Goal: Task Accomplishment & Management: Complete application form

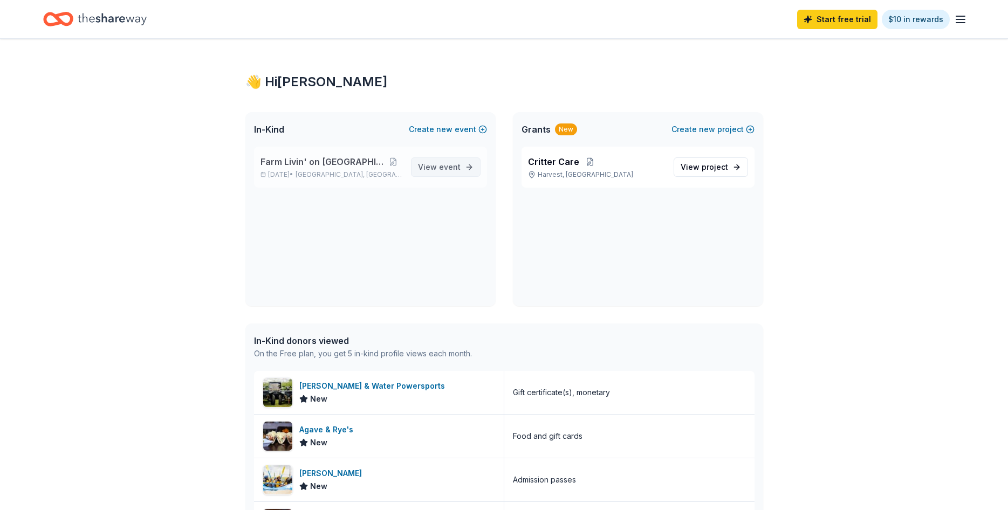
click at [472, 165] on link "View event" at bounding box center [446, 166] width 70 height 19
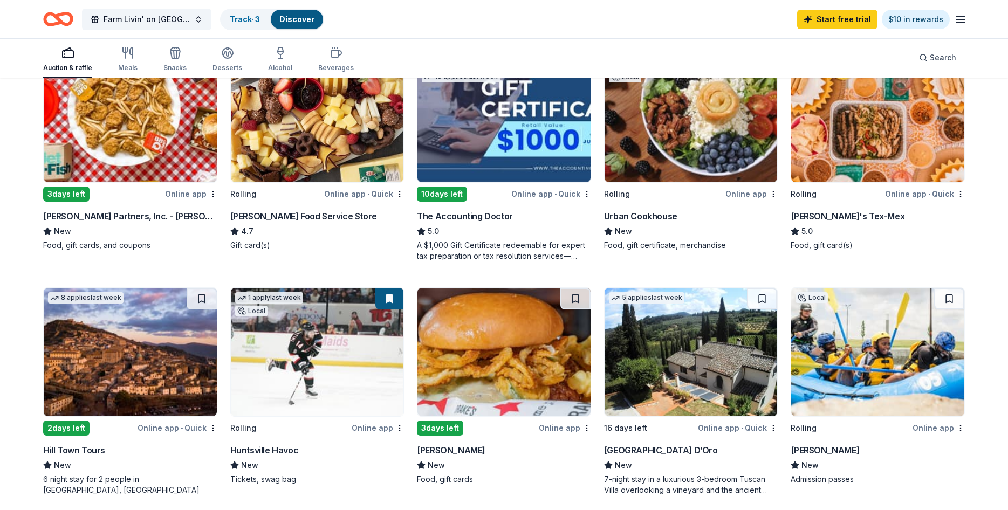
scroll to position [175, 0]
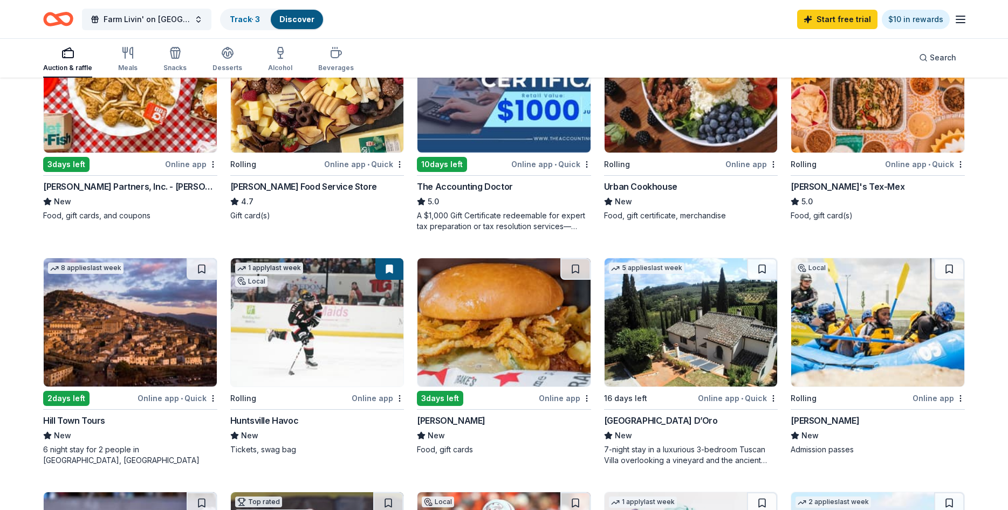
click at [506, 219] on div "A $1,000 Gift Certificate redeemable for expert tax preparation or tax resoluti…" at bounding box center [504, 221] width 174 height 22
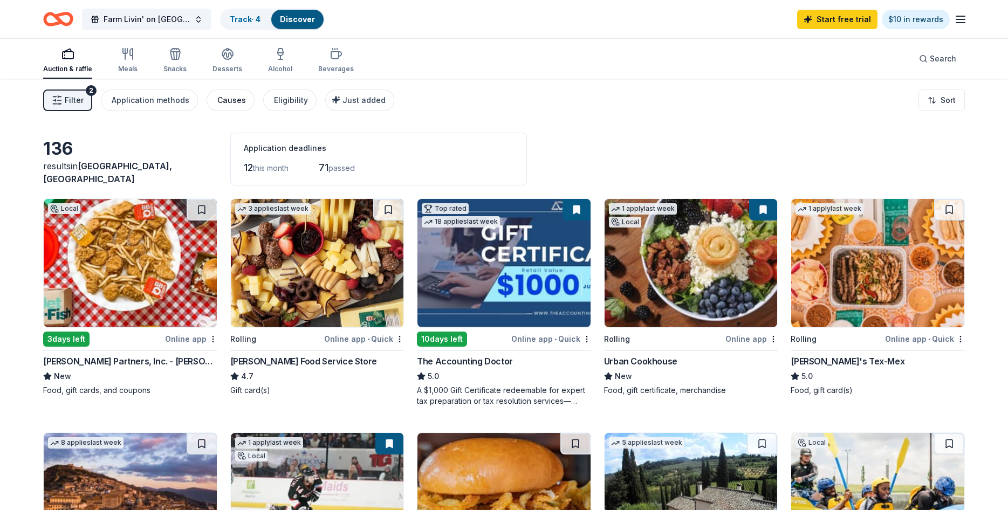
click at [223, 100] on div "Causes" at bounding box center [231, 100] width 29 height 13
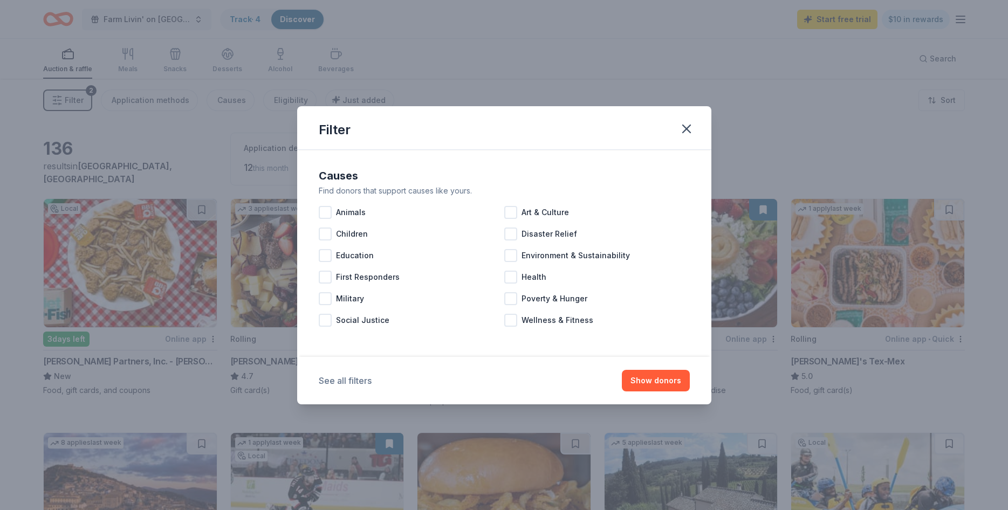
click at [365, 382] on button "See all filters" at bounding box center [345, 380] width 53 height 13
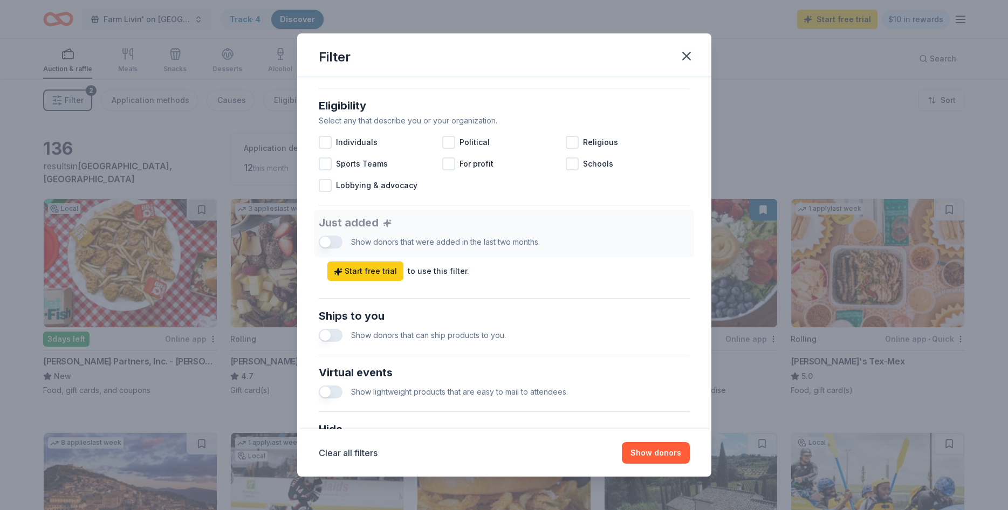
scroll to position [324, 0]
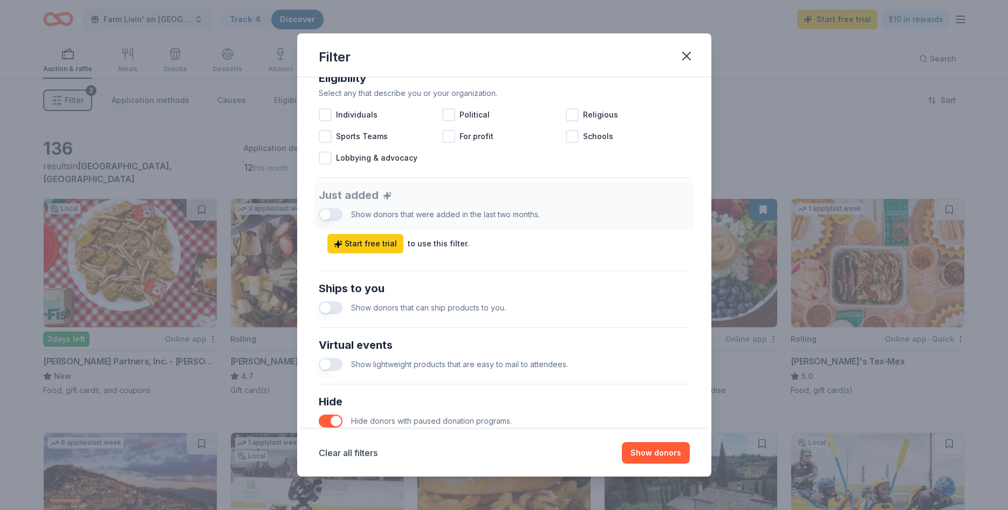
click at [329, 309] on button "button" at bounding box center [331, 307] width 24 height 13
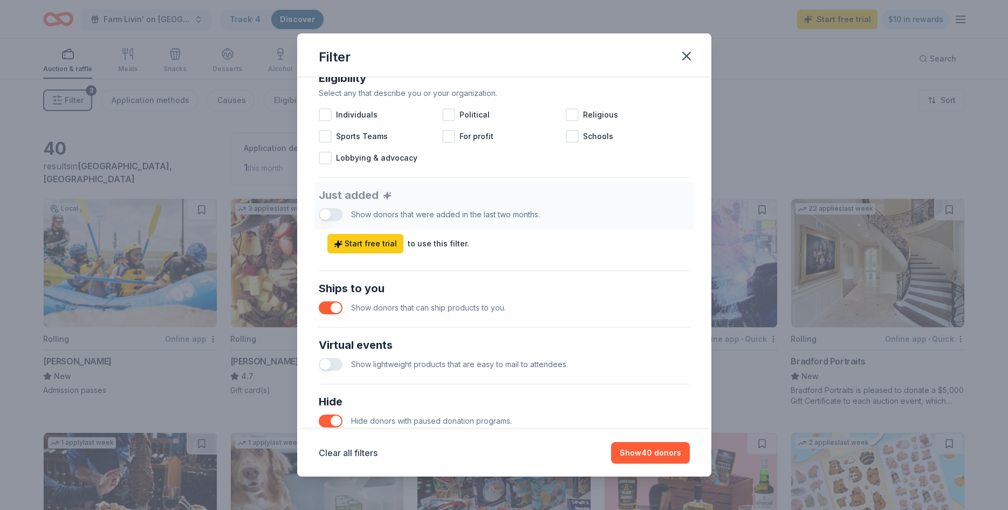
scroll to position [431, 0]
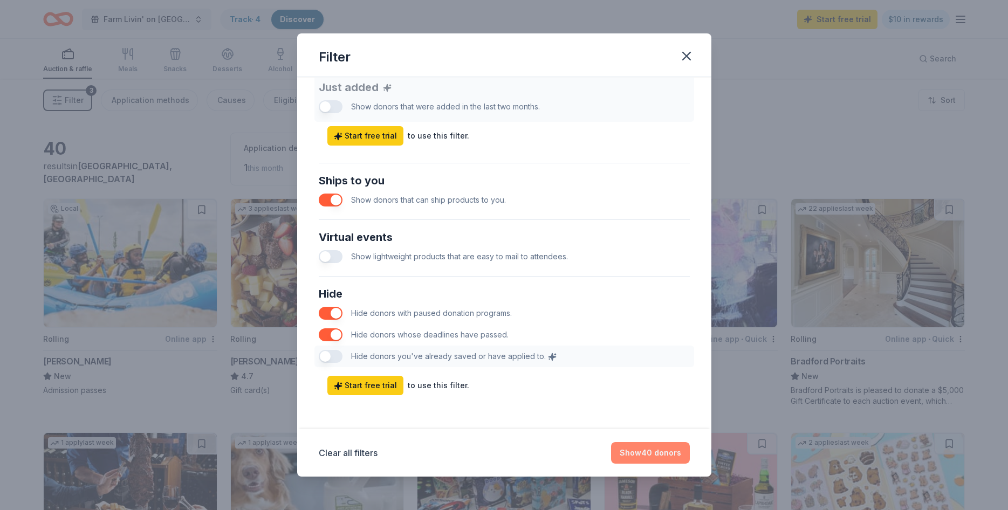
click at [666, 454] on button "Show 40 donors" at bounding box center [650, 453] width 79 height 22
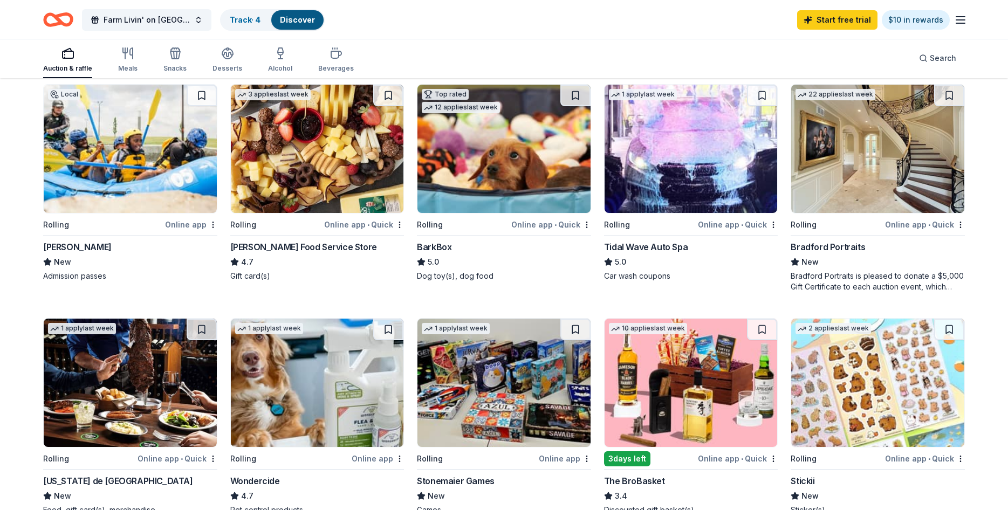
scroll to position [175, 0]
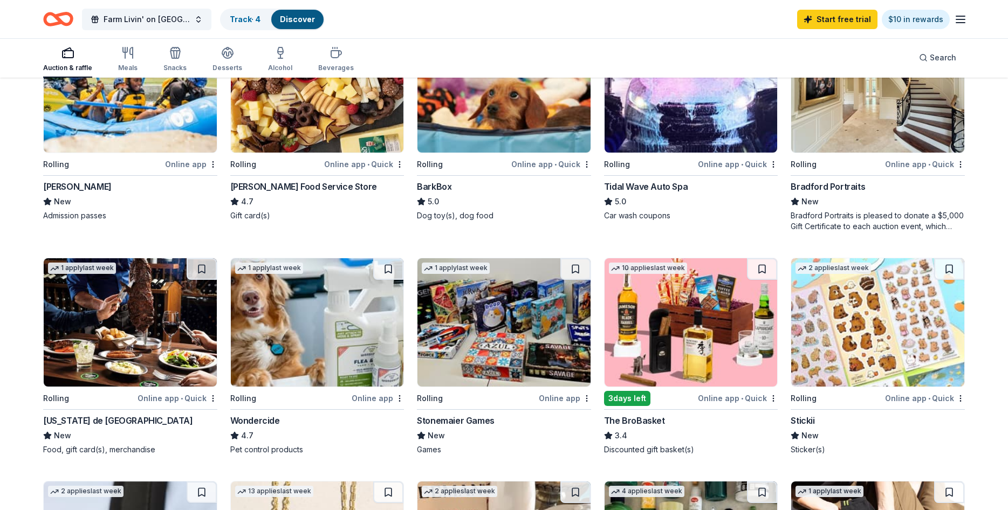
click at [622, 420] on div "The BroBasket" at bounding box center [634, 420] width 61 height 13
click at [192, 20] on button "Farm Livin' on [GEOGRAPHIC_DATA]" at bounding box center [146, 20] width 129 height 22
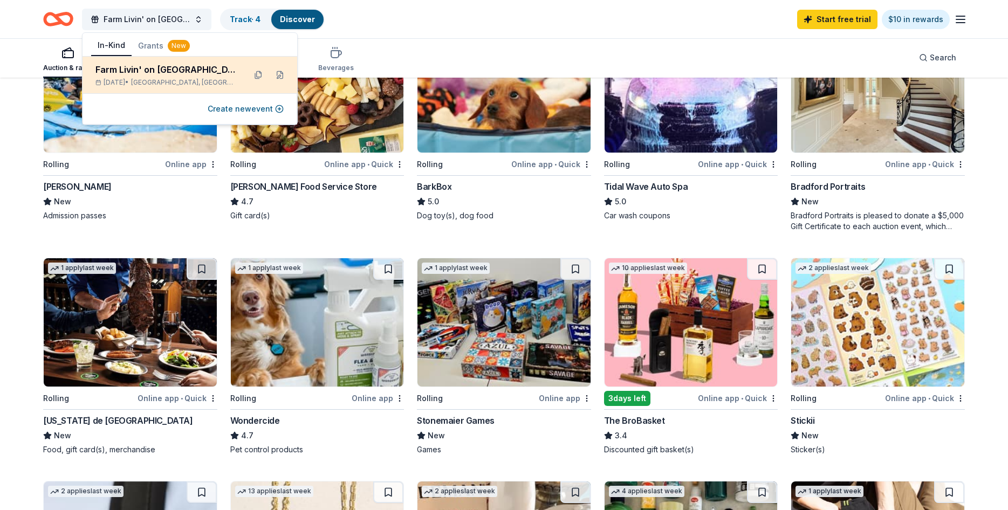
click at [237, 78] on div "Farm Livin' on Park Avenue Nov 01, 2025 • Huntsville, AL" at bounding box center [189, 75] width 215 height 37
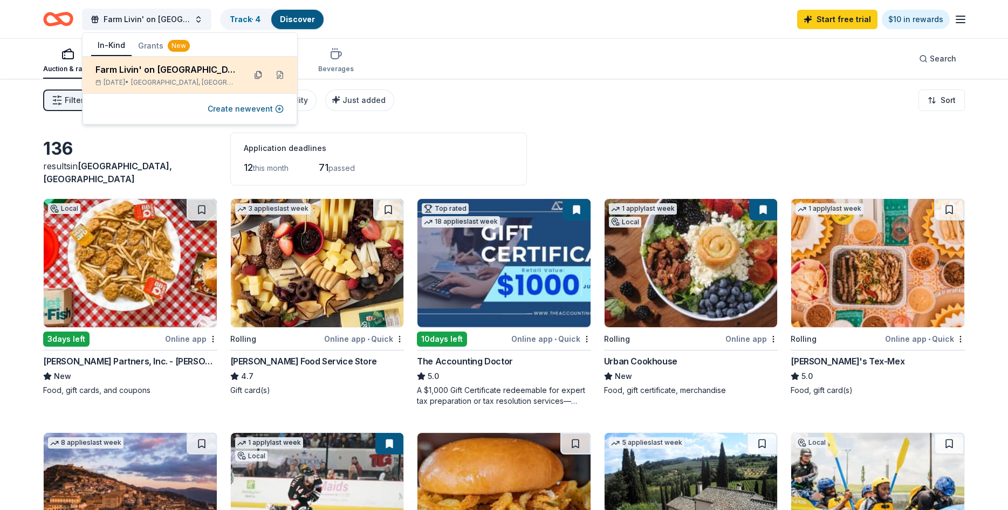
click at [258, 75] on button at bounding box center [258, 74] width 17 height 17
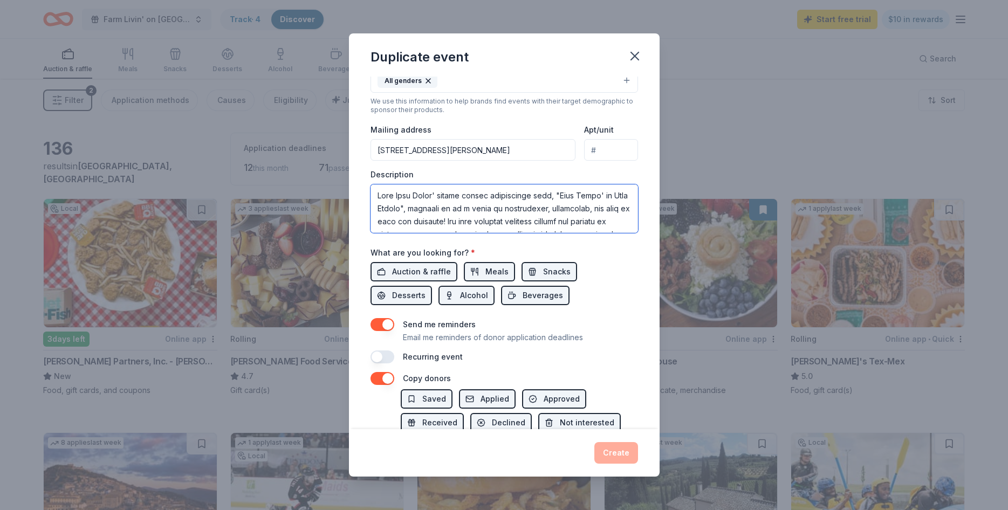
scroll to position [170, 0]
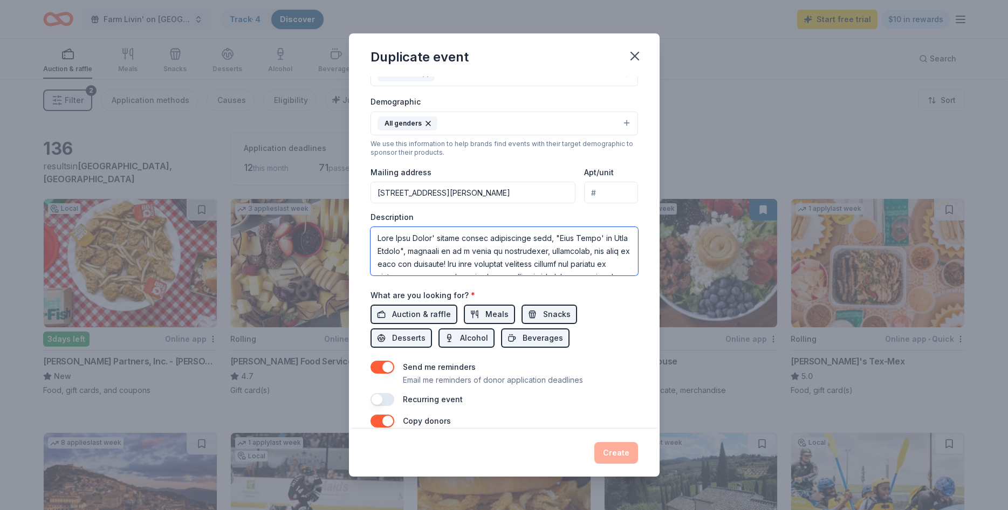
drag, startPoint x: 479, startPoint y: 177, endPoint x: 338, endPoint y: 77, distance: 173.4
click at [370, 227] on textarea at bounding box center [503, 251] width 267 height 49
click at [635, 57] on icon "button" at bounding box center [635, 56] width 8 height 8
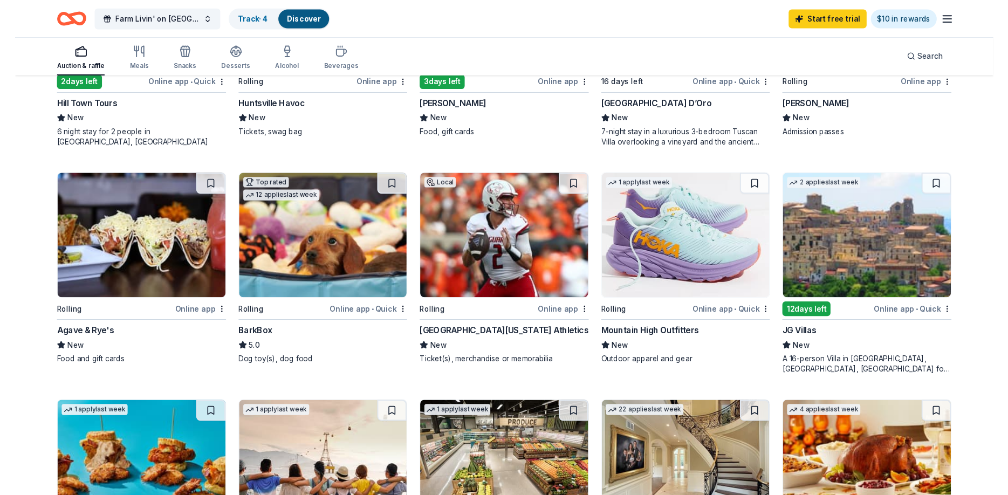
scroll to position [524, 0]
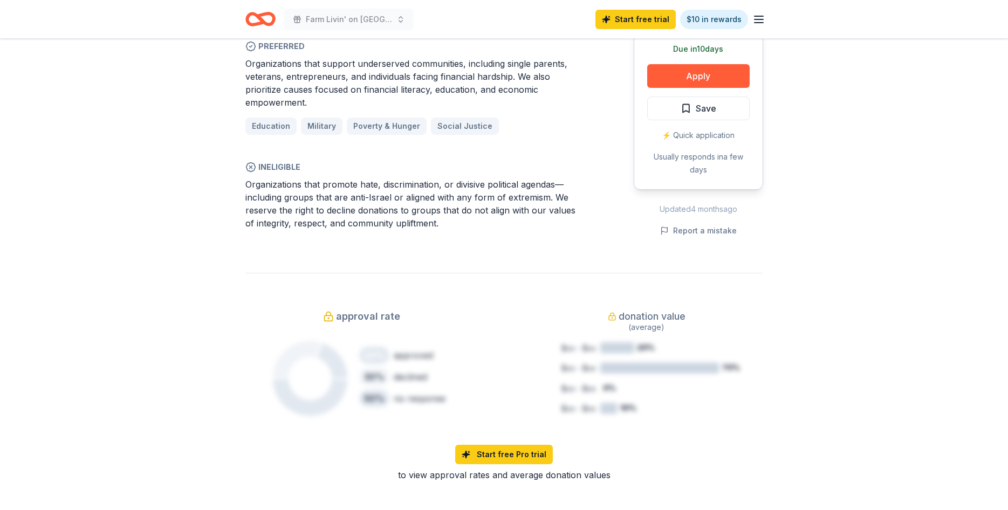
scroll to position [349, 0]
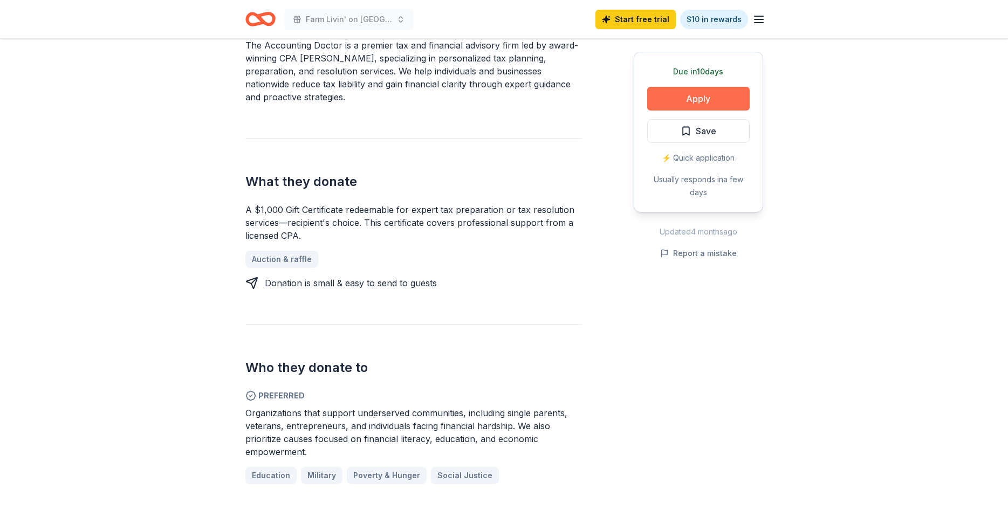
click at [705, 106] on button "Apply" at bounding box center [698, 99] width 102 height 24
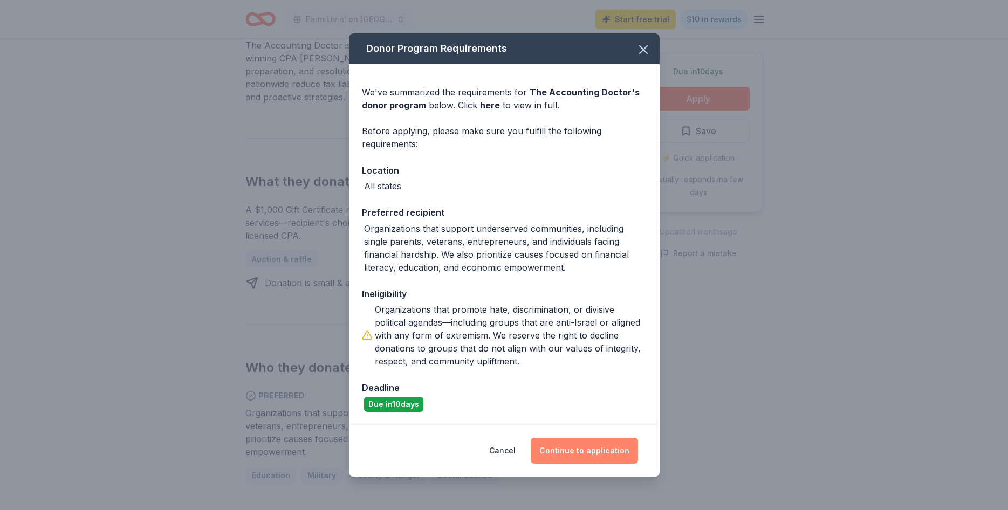
click at [599, 453] on button "Continue to application" at bounding box center [584, 451] width 107 height 26
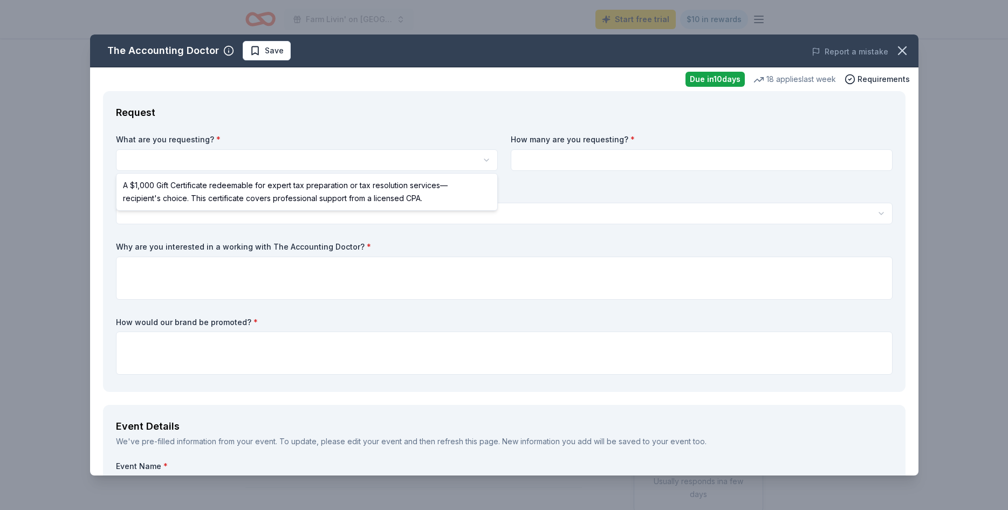
scroll to position [0, 0]
click at [287, 159] on html "Farm Livin' on Park Avenue Start free trial $10 in rewards Due in 10 days Share…" at bounding box center [504, 255] width 1008 height 510
select select "A $1,000 Gift Certificate redeemable for expert tax preparation or tax resoluti…"
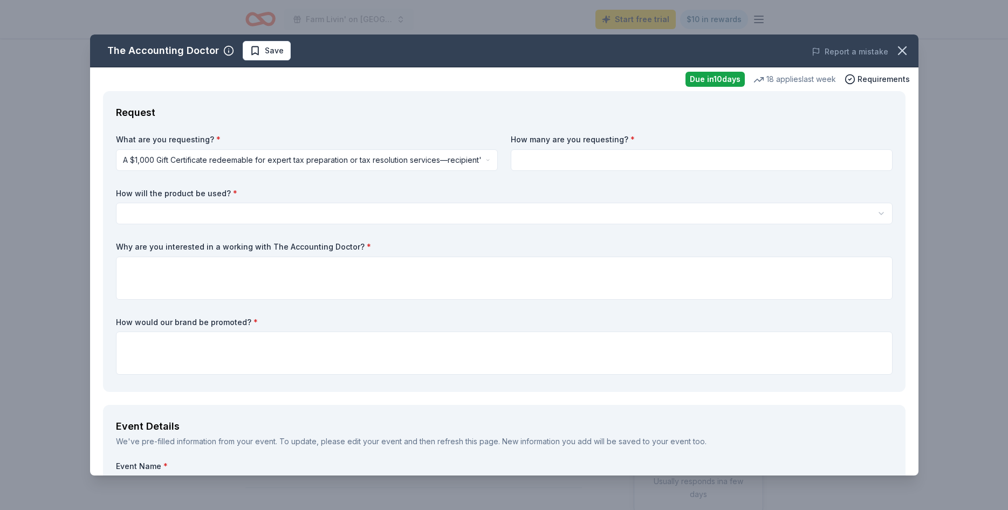
click at [636, 156] on input at bounding box center [702, 160] width 382 height 22
type input "1"
click at [234, 212] on html "Farm Livin' on Park Avenue Start free trial $10 in rewards Due in 10 days Share…" at bounding box center [504, 255] width 1008 height 510
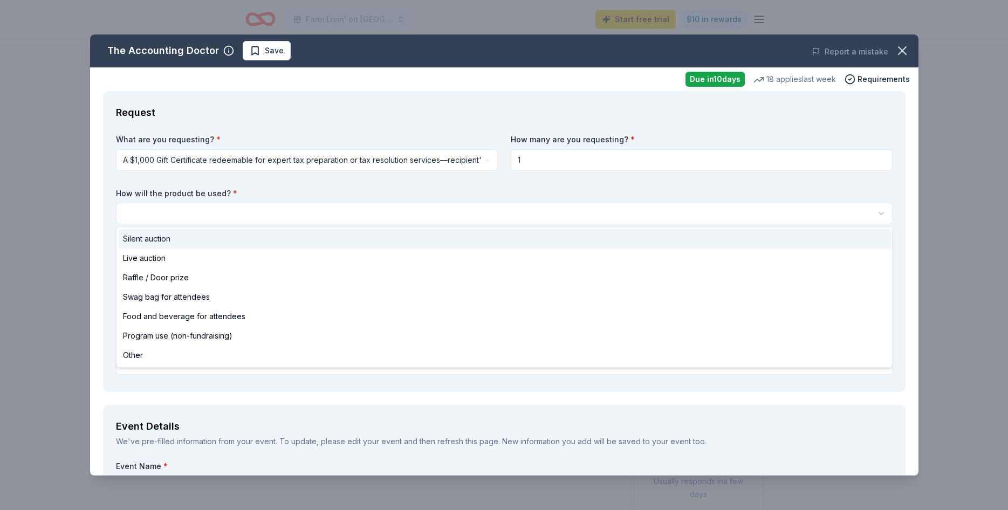
select select "silentAuction"
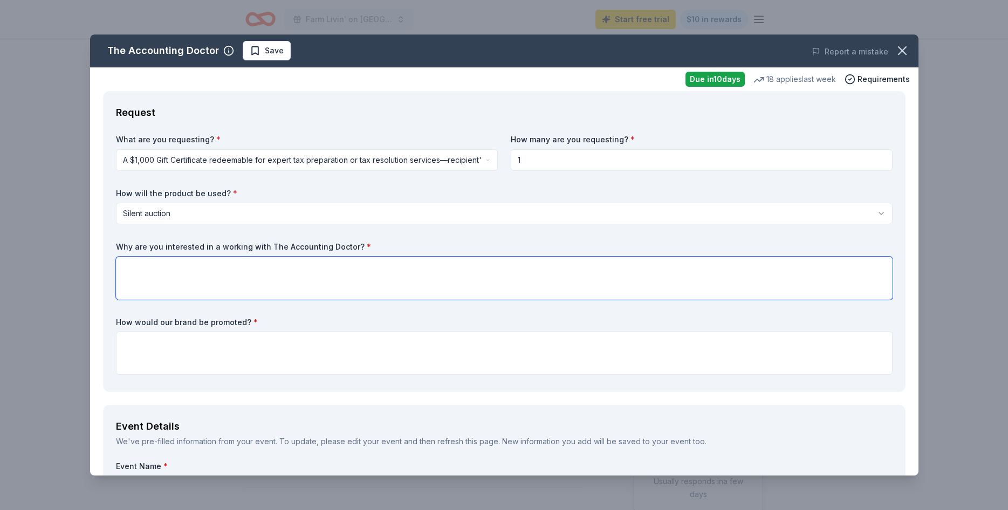
click at [259, 262] on textarea at bounding box center [504, 278] width 776 height 43
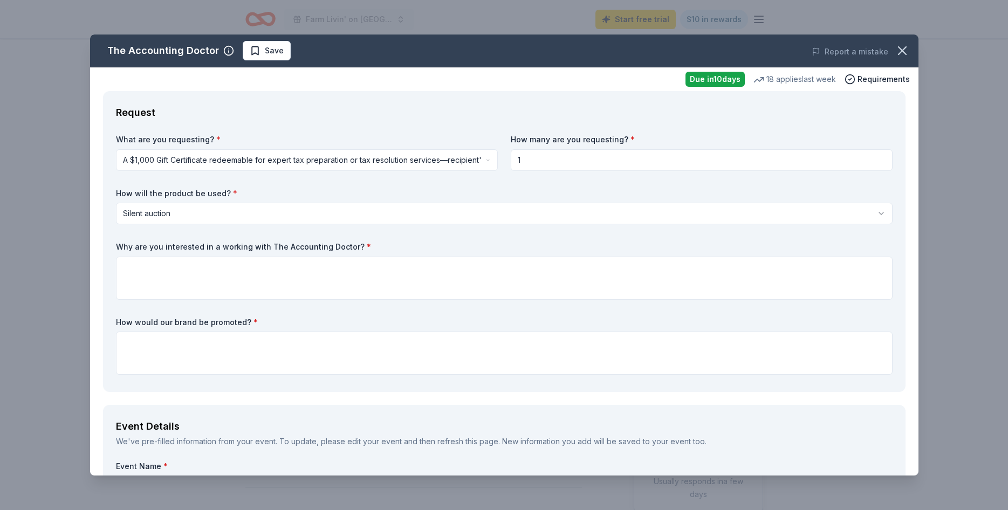
click at [477, 22] on div "The Accounting Doctor Save Report a mistake Due in 10 days 18 applies last week…" at bounding box center [504, 255] width 1008 height 510
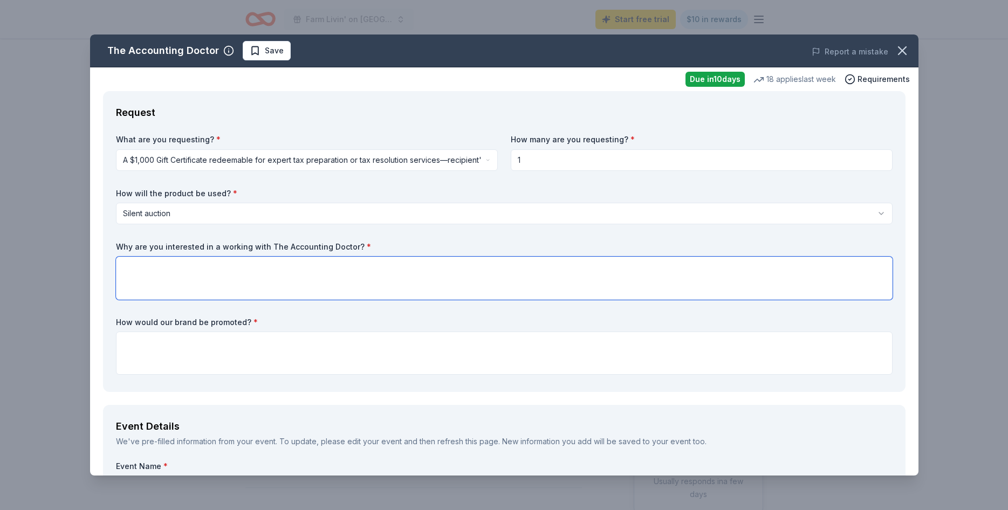
click at [183, 262] on textarea at bounding box center [504, 278] width 776 height 43
paste textarea "We are interested in partnering with The Accounting Doctor because your mission…"
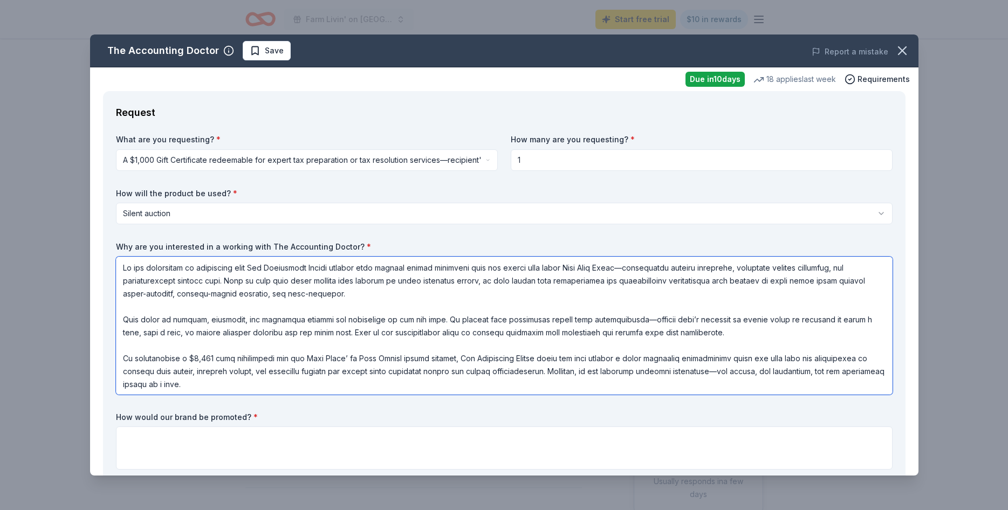
drag, startPoint x: 184, startPoint y: 380, endPoint x: 122, endPoint y: 358, distance: 65.8
click at [122, 358] on textarea at bounding box center [504, 326] width 776 height 138
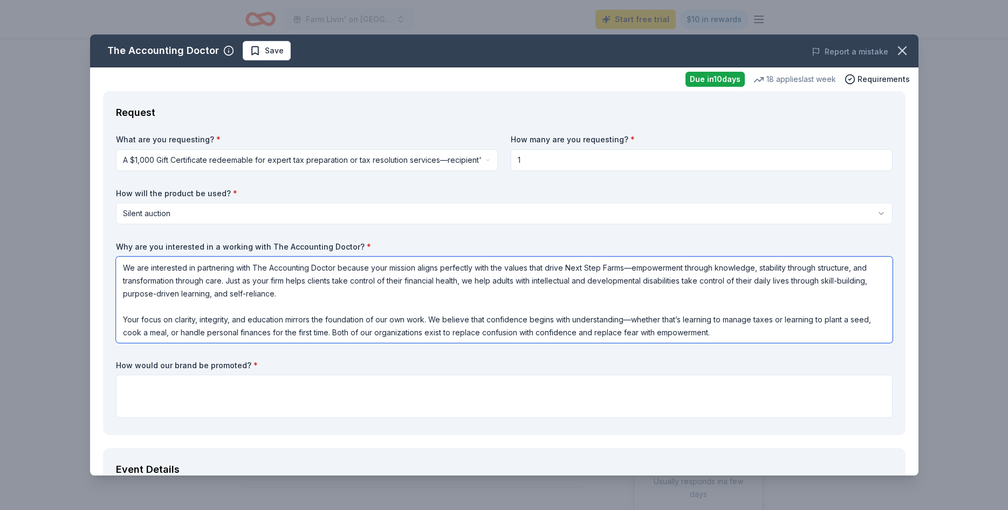
drag, startPoint x: 139, startPoint y: 316, endPoint x: 118, endPoint y: 318, distance: 21.1
click at [118, 318] on textarea "We are interested in partnering with The Accounting Doctor because your mission…" at bounding box center [504, 300] width 776 height 86
click at [700, 319] on textarea "We are interested in partnering with The Accounting Doctor because your mission…" at bounding box center [504, 300] width 776 height 86
click at [388, 267] on textarea "We are interested in partnering with The Accounting Doctor because your mission…" at bounding box center [504, 300] width 776 height 86
click at [286, 280] on textarea "We are interested in partnering with The Accounting Doctor because its mission …" at bounding box center [504, 300] width 776 height 86
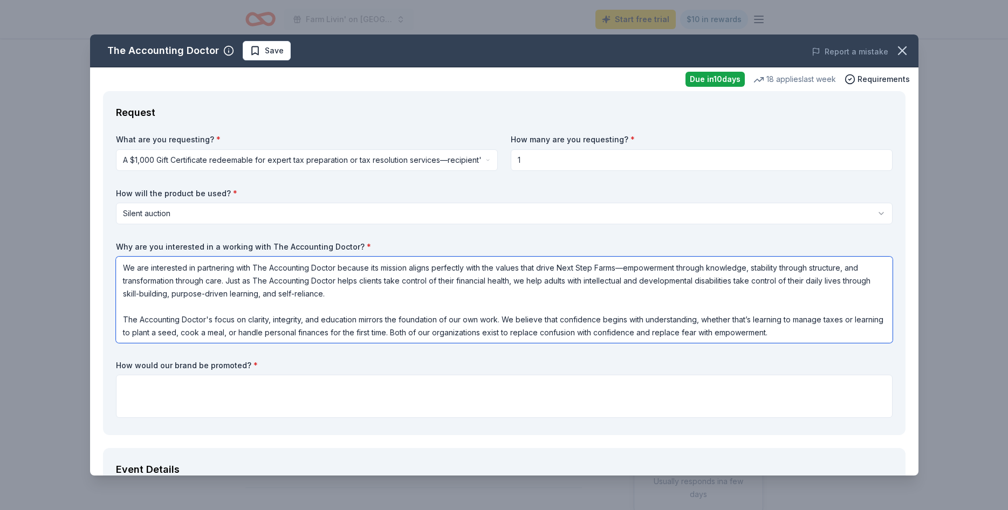
type textarea "We are interested in partnering with The Accounting Doctor because its mission …"
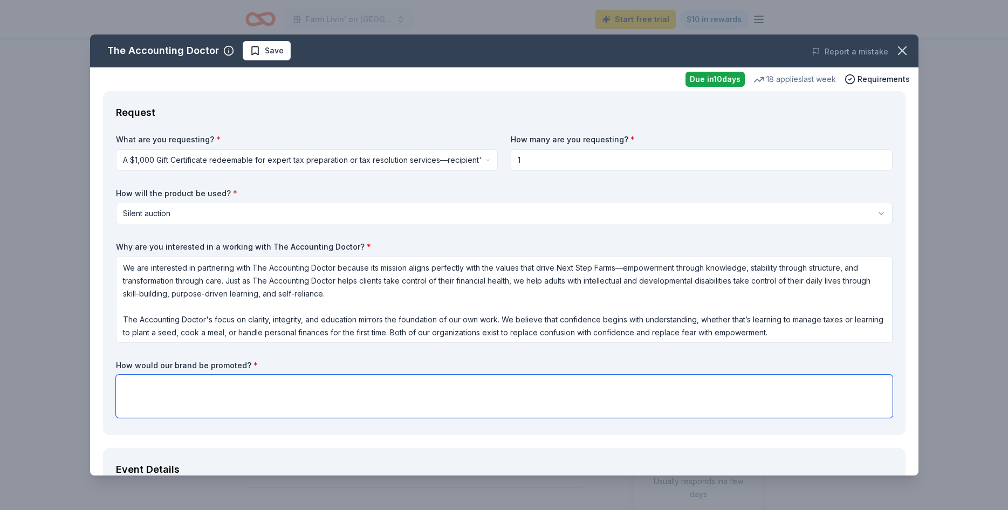
click at [194, 386] on textarea at bounding box center [504, 396] width 776 height 43
paste textarea "A dedicated social media post across all NSF platforms (Facebook, Instagram, an…"
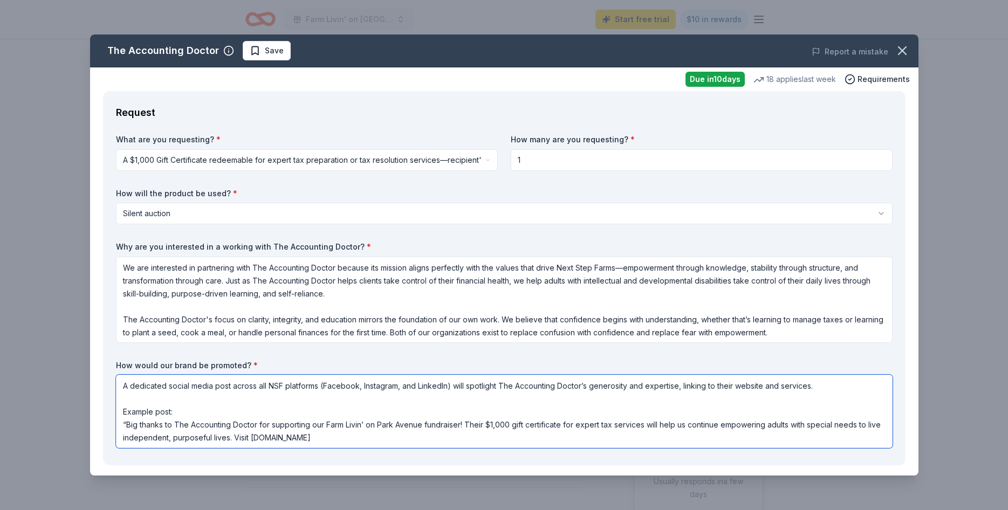
click at [129, 383] on textarea "A dedicated social media post across all NSF platforms (Facebook, Instagram, an…" at bounding box center [504, 411] width 776 height 73
click at [335, 384] on textarea "We would create a dedicated social media post across all NSF platforms (Faceboo…" at bounding box center [504, 411] width 776 height 73
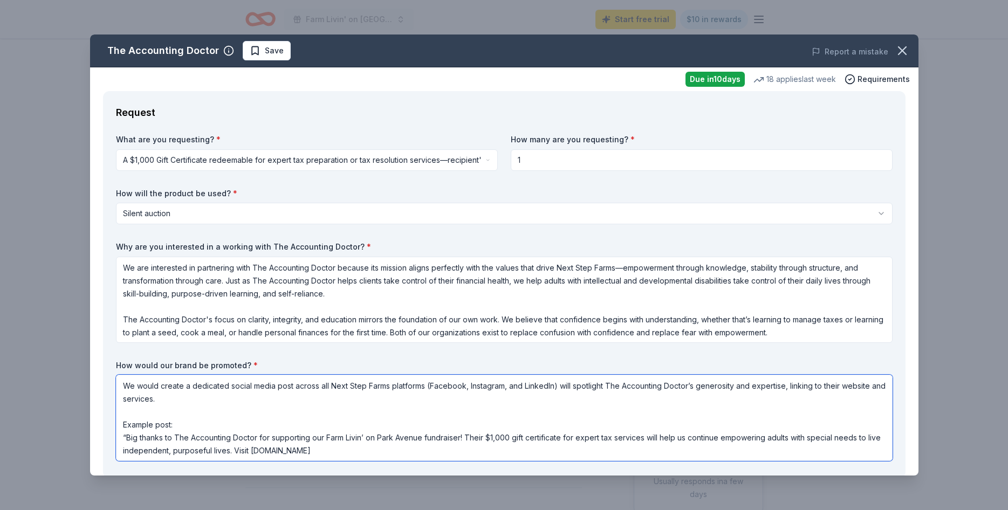
click at [556, 384] on textarea "We would create a dedicated social media post across all Next Step Farms platfo…" at bounding box center [504, 418] width 776 height 86
click at [853, 384] on textarea "We would create a dedicated social media post across all Next Step Farms platfo…" at bounding box center [504, 418] width 776 height 86
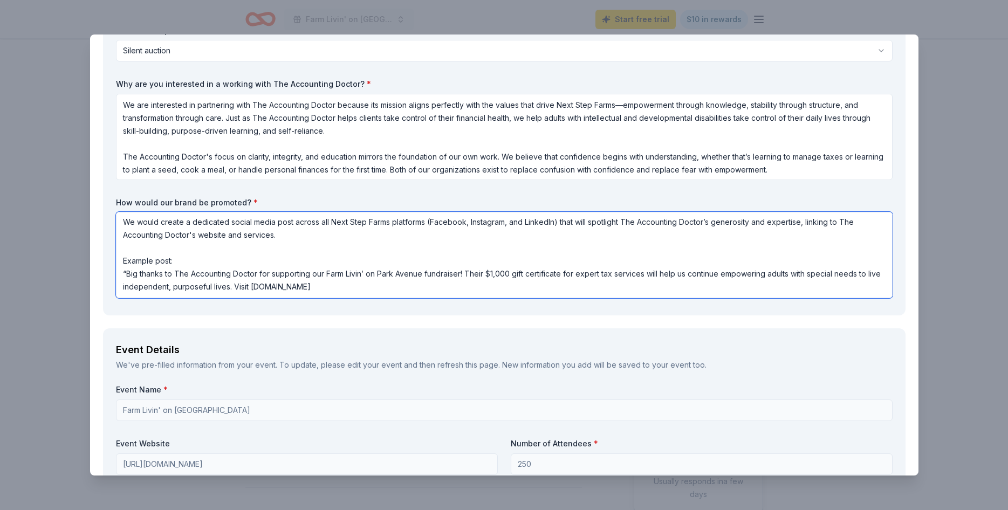
scroll to position [194, 0]
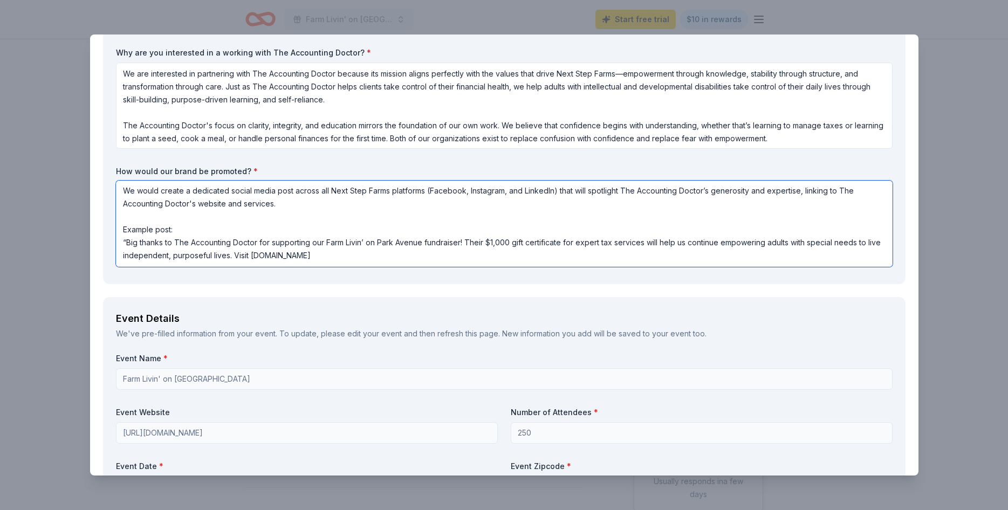
click at [395, 258] on textarea "We would create a dedicated social media post across all Next Step Farms platfo…" at bounding box center [504, 224] width 776 height 86
click at [500, 256] on textarea "We would create a dedicated social media post across all Next Step Farms platfo…" at bounding box center [504, 224] width 776 height 86
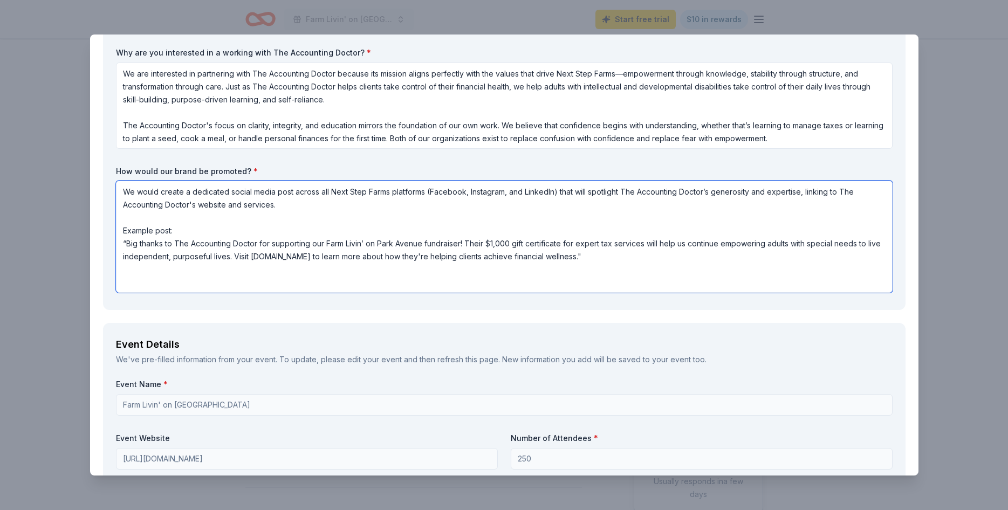
paste textarea "The Accounting Doctor will be listed on our website’s donor recognition page as…"
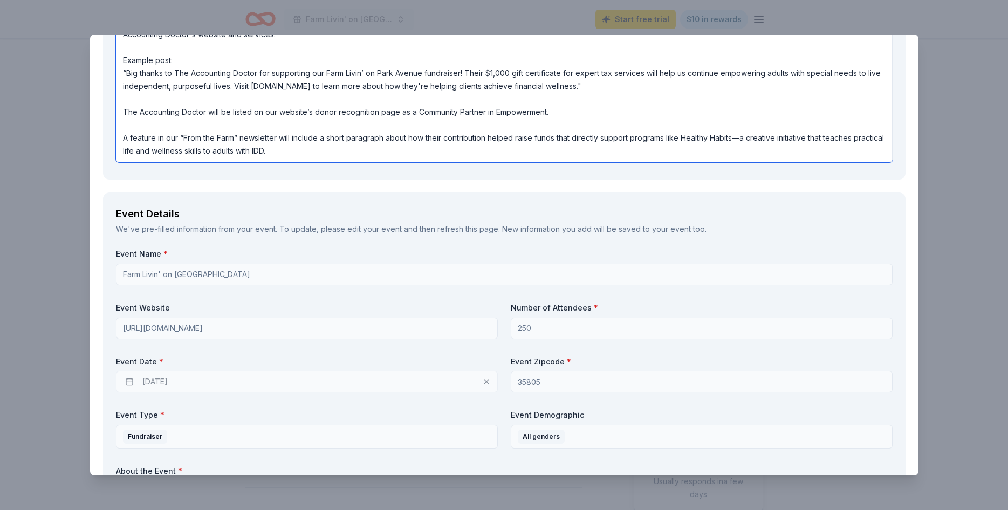
scroll to position [388, 0]
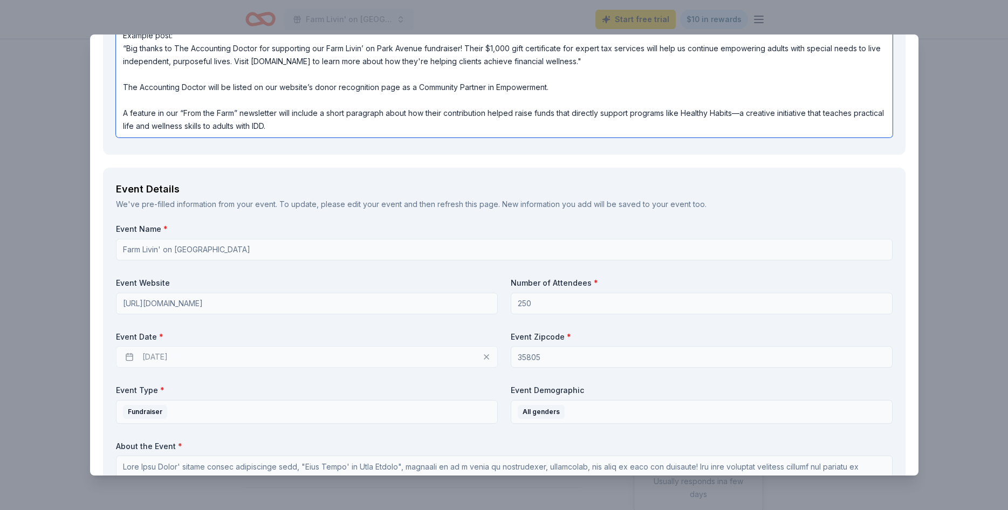
type textarea "We would create a dedicated social media post across all Next Step Farms platfo…"
click at [127, 355] on div "10/31/2025" at bounding box center [307, 357] width 382 height 22
click at [168, 359] on div "10/31/2025" at bounding box center [307, 357] width 382 height 22
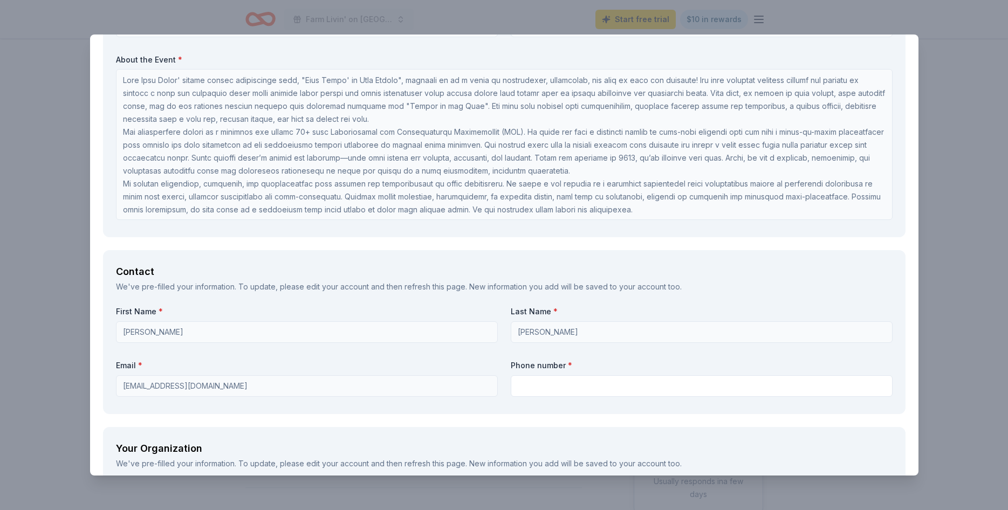
scroll to position [776, 0]
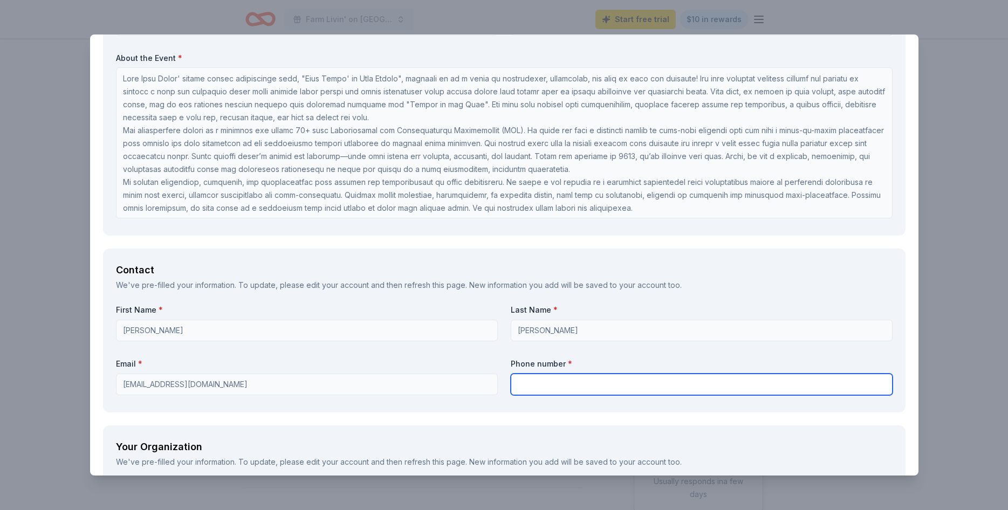
click at [588, 378] on input "text" at bounding box center [702, 385] width 382 height 22
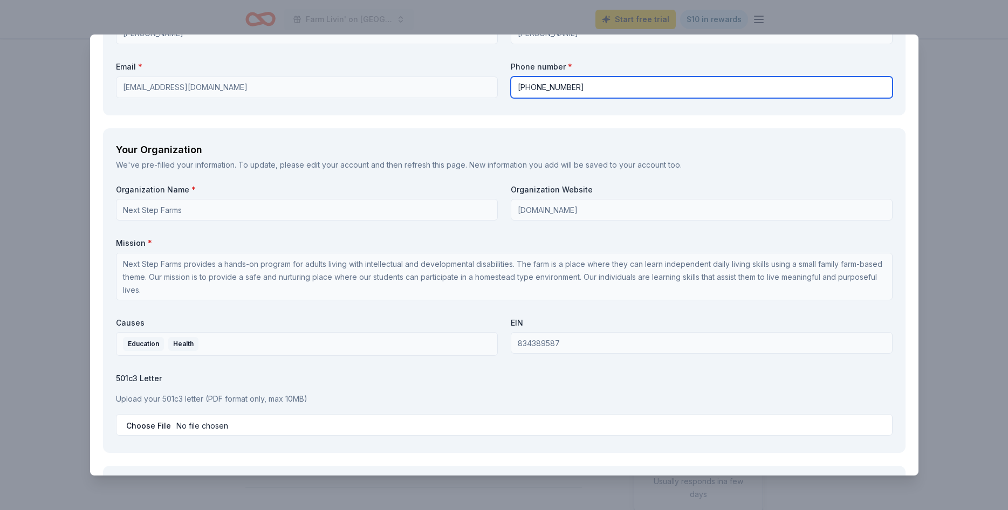
scroll to position [1100, 0]
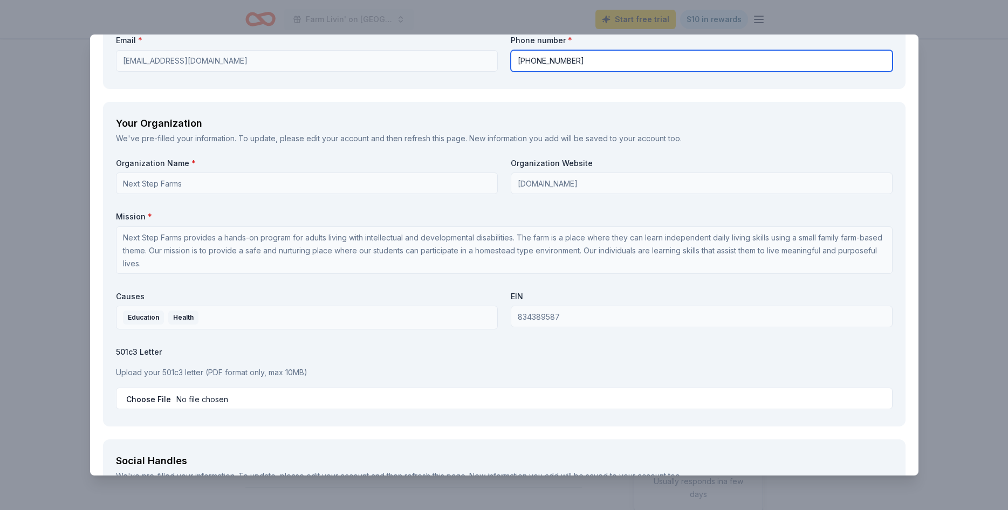
type input "256-679-0963"
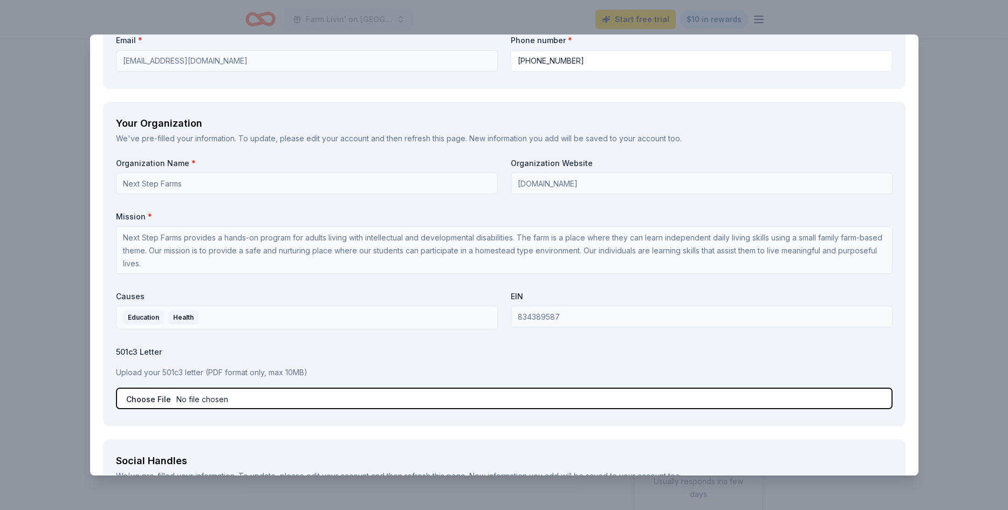
click at [128, 396] on input "file" at bounding box center [504, 399] width 776 height 22
type input "C:\fakepath\Next Step Farms Det Letter.pdf"
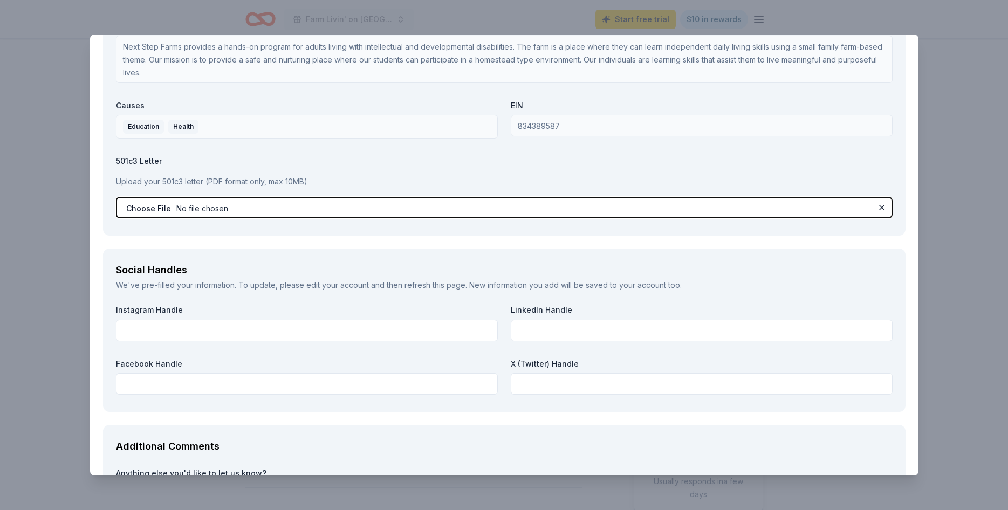
scroll to position [1294, 0]
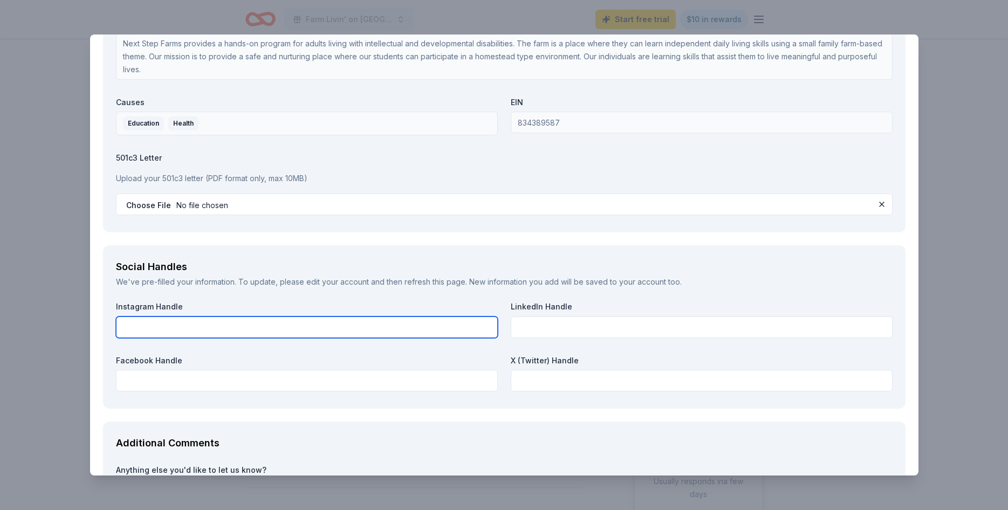
click at [230, 329] on input "text" at bounding box center [307, 328] width 382 height 22
type input "@nextstepfarms"
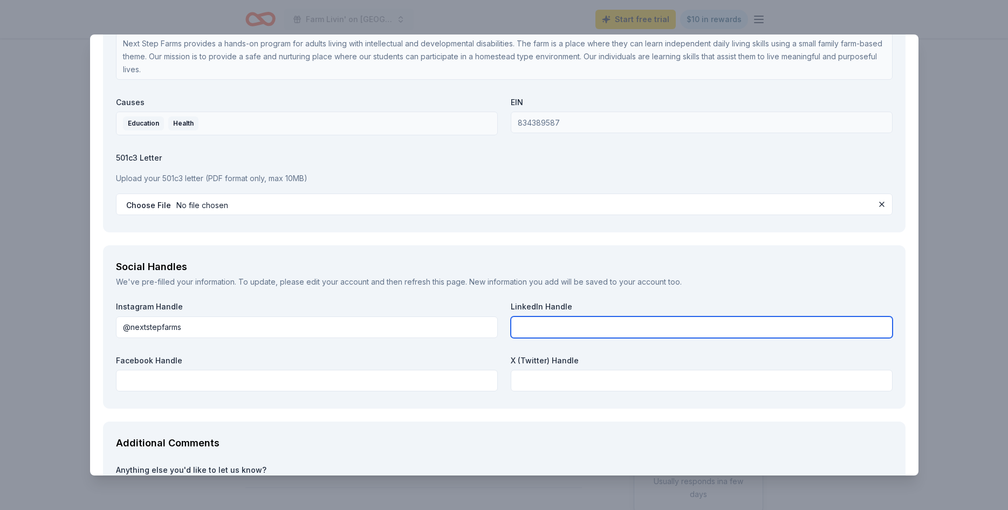
drag, startPoint x: 548, startPoint y: 321, endPoint x: 543, endPoint y: 302, distance: 19.1
click at [548, 321] on input "text" at bounding box center [702, 328] width 382 height 22
paste input "https://www.linkedin.com/company/next-step-farms"
type input "https://www.linkedin.com/company/next-step-farms"
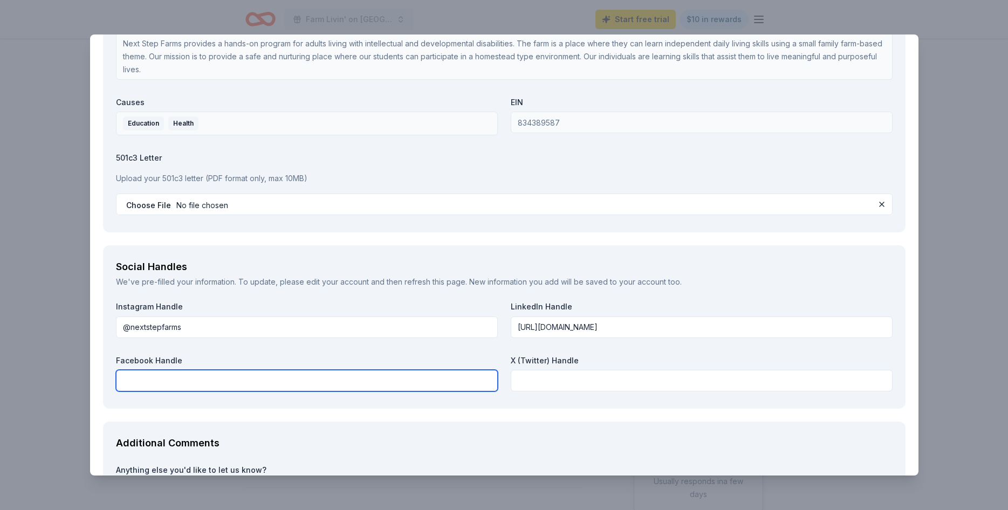
click at [293, 379] on input "text" at bounding box center [307, 381] width 382 height 22
click at [190, 382] on input "text" at bounding box center [307, 381] width 382 height 22
paste input "https://www.facebook.com/NextStepFarms/"
type input "https://www.facebook.com/NextStepFarms/"
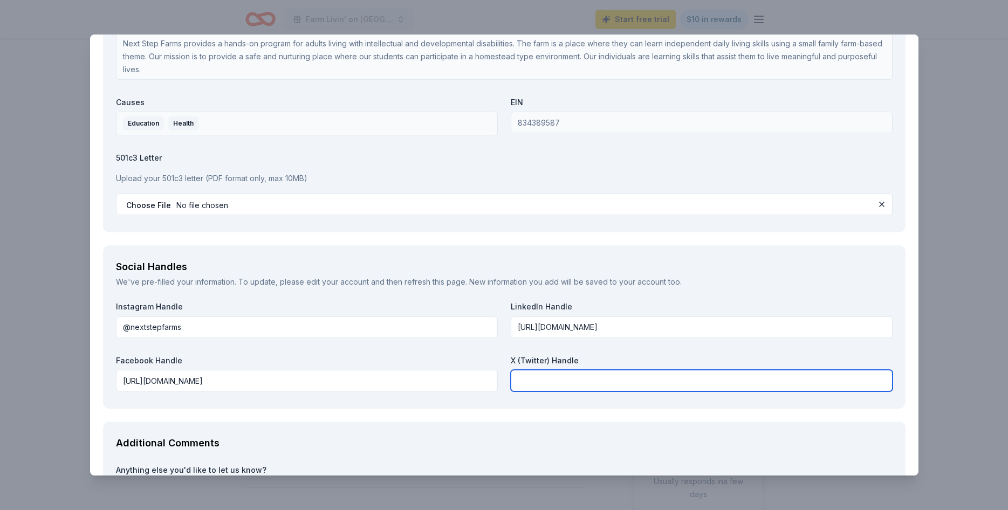
click at [611, 374] on input "text" at bounding box center [702, 381] width 382 height 22
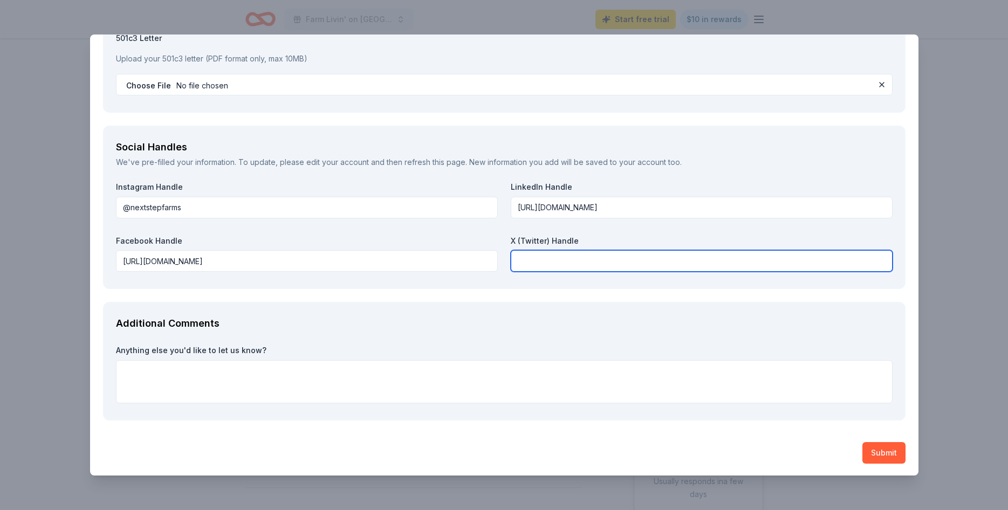
scroll to position [1415, 0]
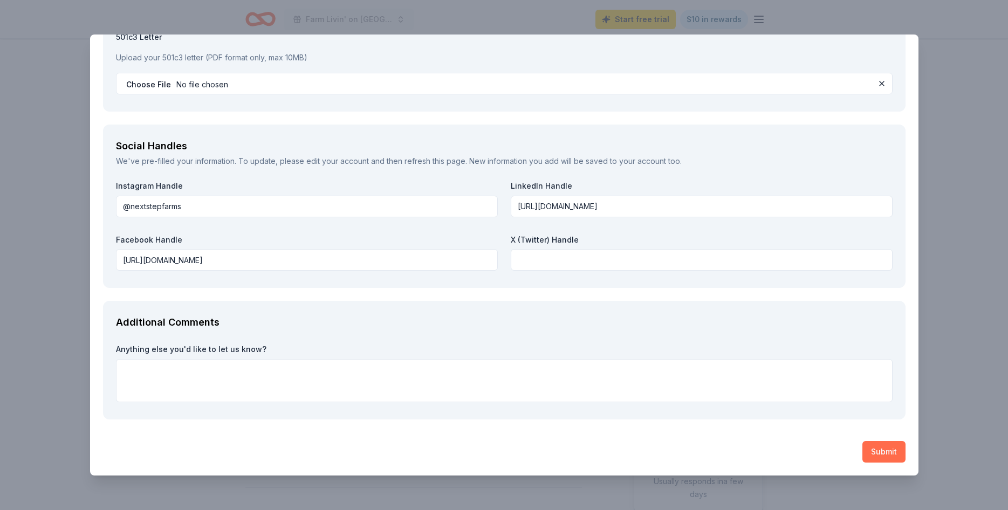
click at [881, 456] on button "Submit" at bounding box center [883, 452] width 43 height 22
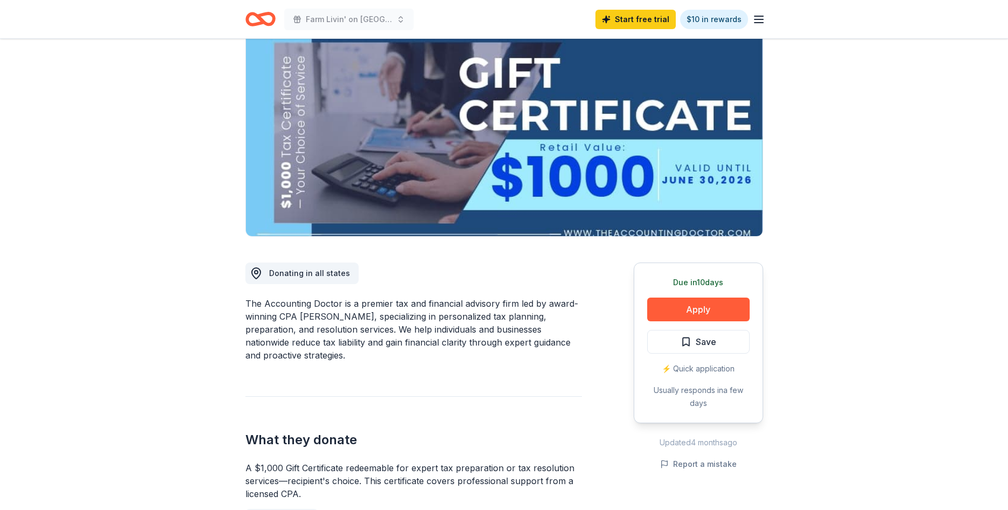
scroll to position [175, 0]
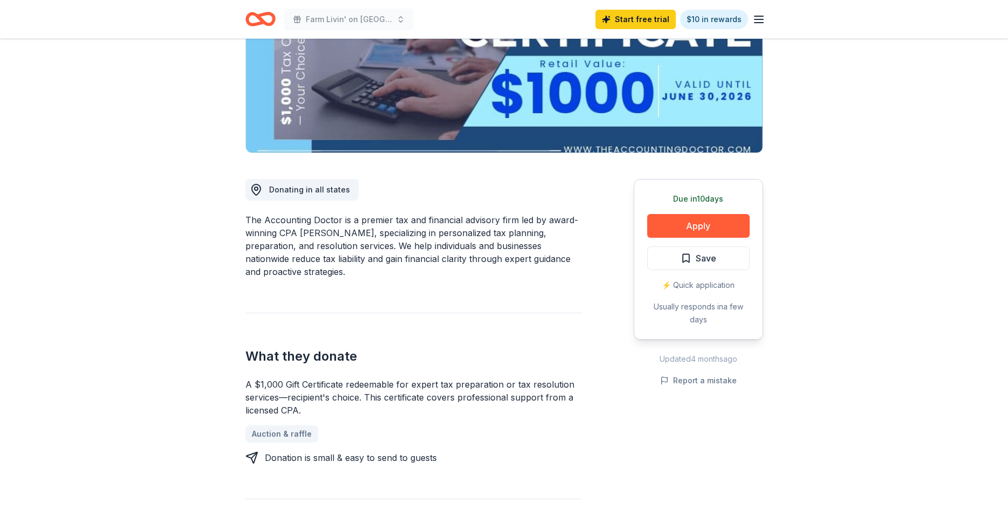
drag, startPoint x: 352, startPoint y: 384, endPoint x: 463, endPoint y: 375, distance: 112.0
click at [548, 376] on div "What they donate A $1,000 Gift Certificate redeemable for expert tax preparatio…" at bounding box center [413, 389] width 336 height 152
click at [346, 384] on div "A $1,000 Gift Certificate redeemable for expert tax preparation or tax resoluti…" at bounding box center [413, 397] width 336 height 39
drag, startPoint x: 347, startPoint y: 383, endPoint x: 388, endPoint y: 386, distance: 41.6
click at [388, 386] on div "A $1,000 Gift Certificate redeemable for expert tax preparation or tax resoluti…" at bounding box center [413, 397] width 336 height 39
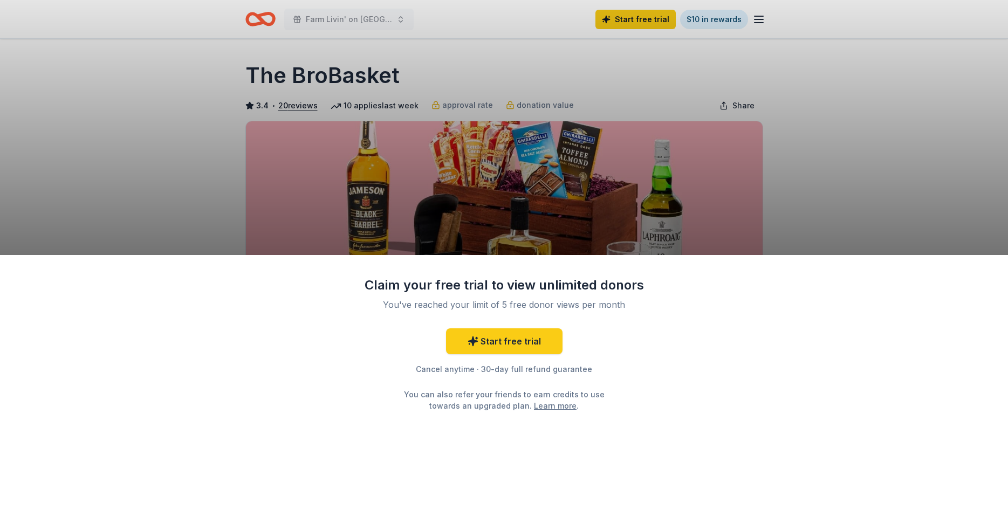
click at [594, 173] on div "Claim your free trial to view unlimited donors You've reached your limit of 5 f…" at bounding box center [504, 255] width 1008 height 510
drag, startPoint x: 372, startPoint y: 67, endPoint x: 426, endPoint y: 85, distance: 57.5
click at [373, 64] on div "Claim your free trial to view unlimited donors You've reached your limit of 5 f…" at bounding box center [504, 255] width 1008 height 510
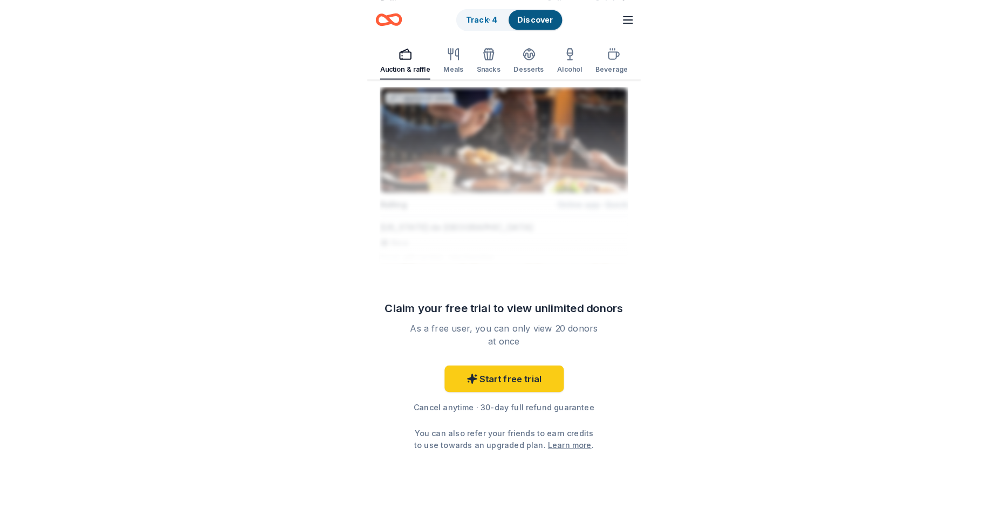
scroll to position [953, 0]
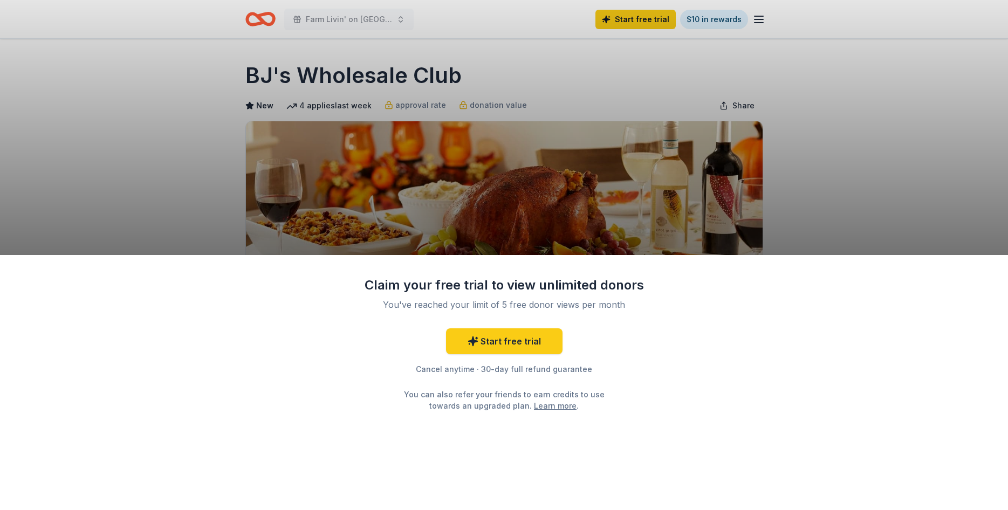
click at [456, 46] on div "Claim your free trial to view unlimited donors You've reached your limit of 5 f…" at bounding box center [504, 255] width 1008 height 510
drag, startPoint x: 445, startPoint y: 48, endPoint x: 451, endPoint y: 128, distance: 80.0
click at [445, 50] on div "Claim your free trial to view unlimited donors You've reached your limit of 5 f…" at bounding box center [504, 255] width 1008 height 510
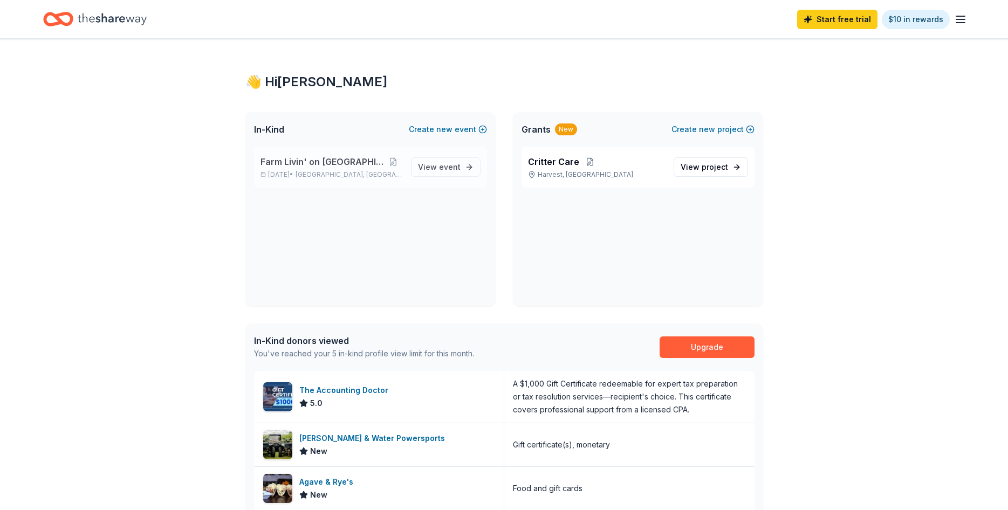
click at [371, 169] on div "Farm Livin' on [GEOGRAPHIC_DATA] [DATE] • [GEOGRAPHIC_DATA], [GEOGRAPHIC_DATA]" at bounding box center [331, 167] width 142 height 24
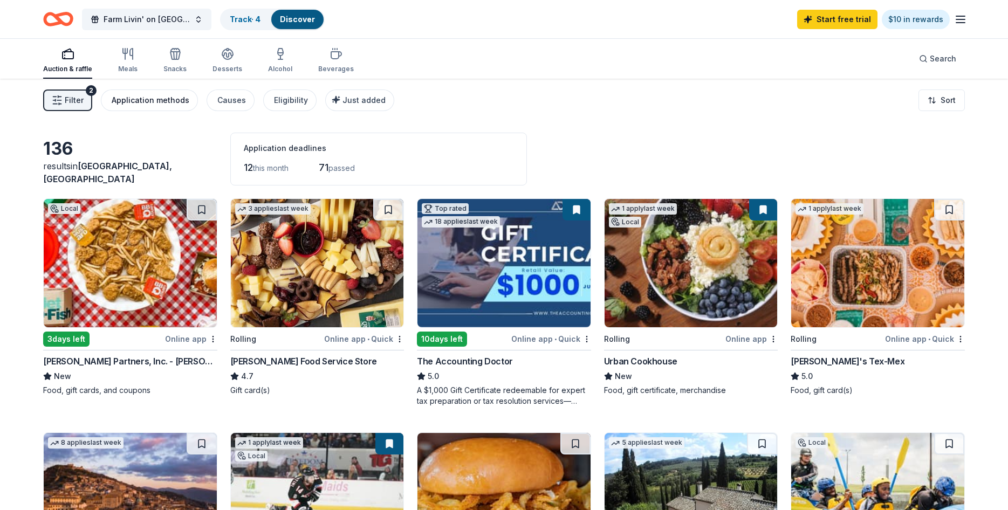
click at [162, 105] on div "Application methods" at bounding box center [151, 100] width 78 height 13
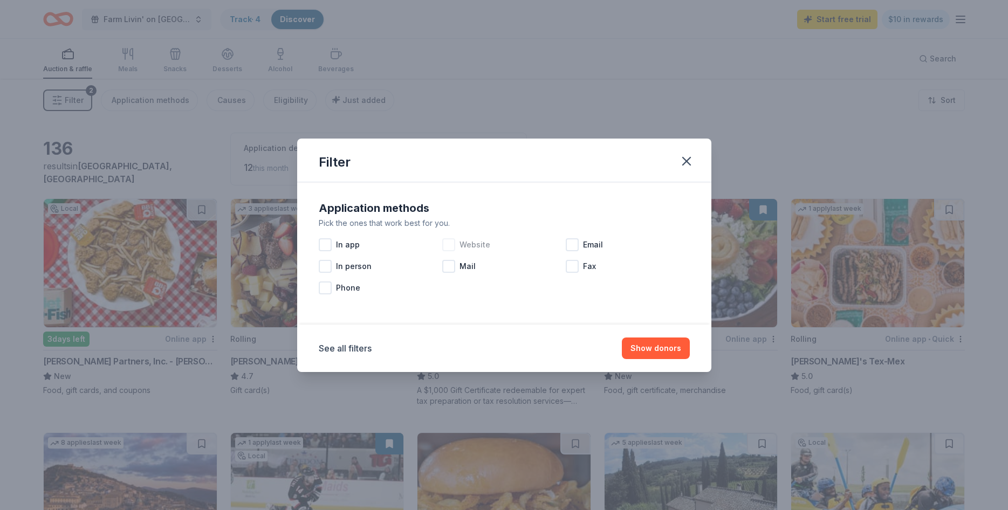
click at [451, 249] on div at bounding box center [448, 244] width 13 height 13
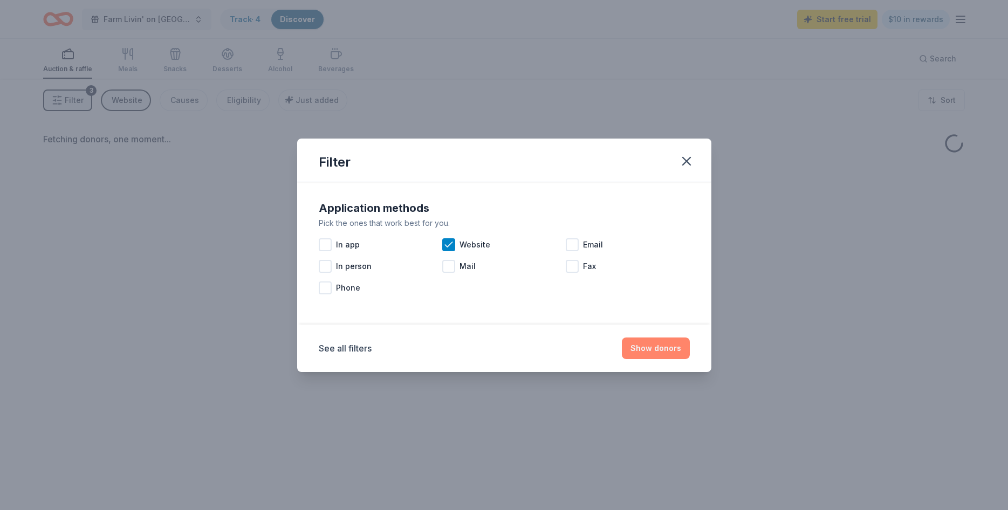
click at [668, 348] on button "Show donors" at bounding box center [656, 349] width 68 height 22
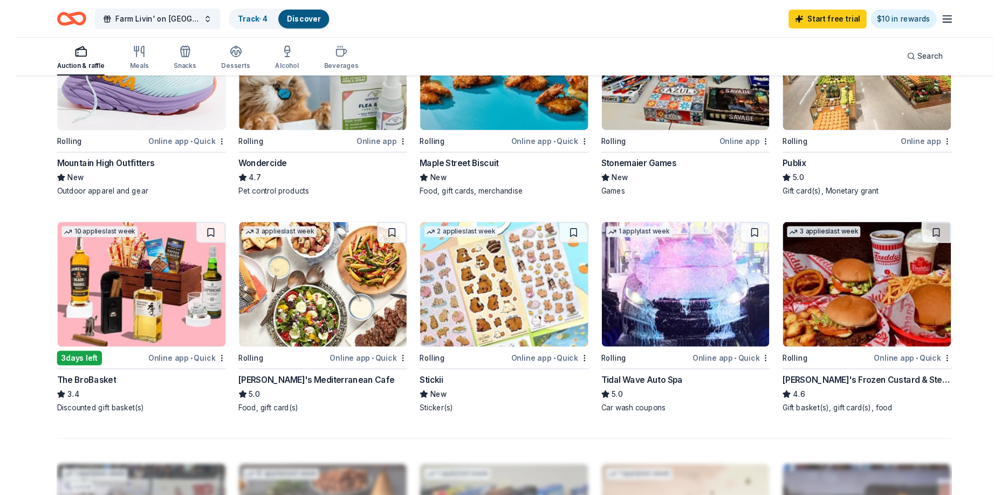
scroll to position [611, 0]
